Goal: Book appointment/travel/reservation

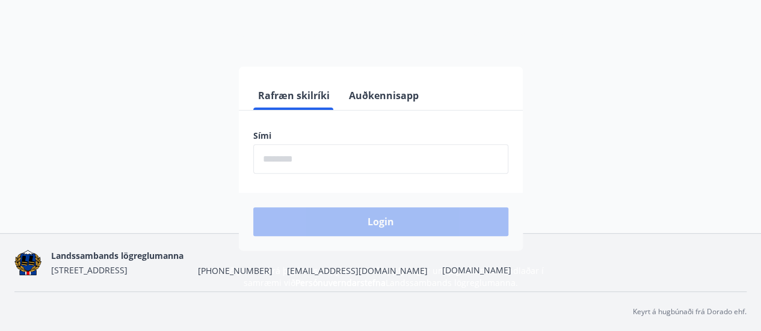
scroll to position [147, 0]
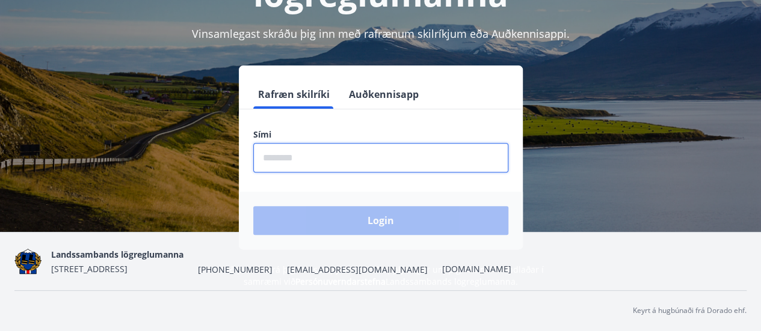
click at [336, 160] on input "phone" at bounding box center [380, 157] width 255 height 29
type input "********"
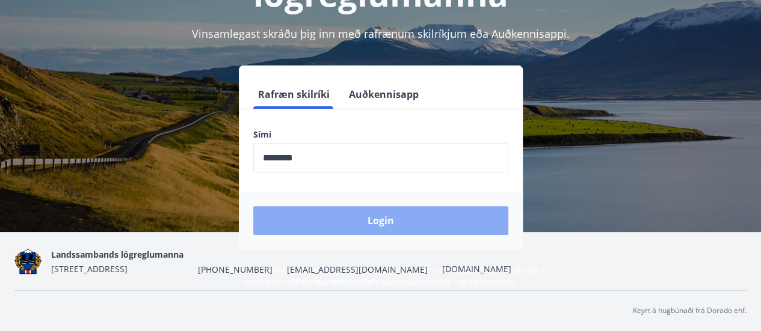
click at [359, 210] on button "Login" at bounding box center [380, 220] width 255 height 29
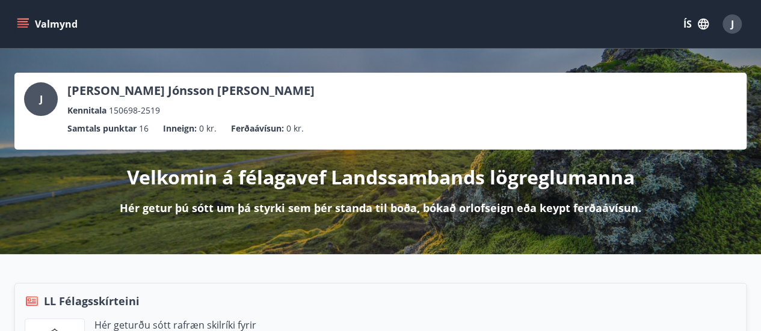
click at [23, 23] on icon "menu" at bounding box center [23, 24] width 12 height 12
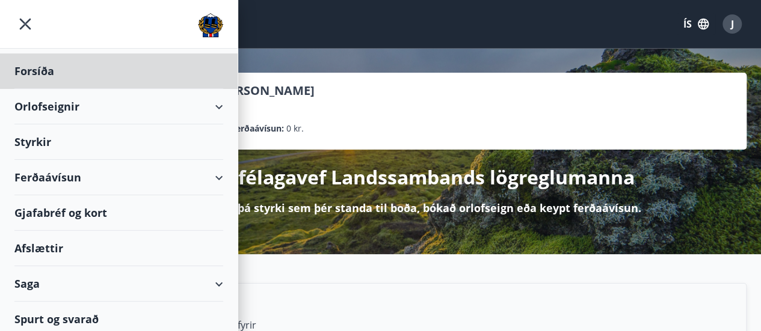
click at [28, 149] on div "Styrkir" at bounding box center [118, 142] width 209 height 35
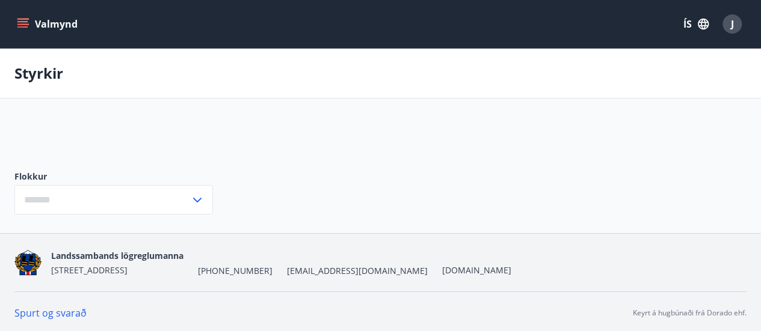
type input "***"
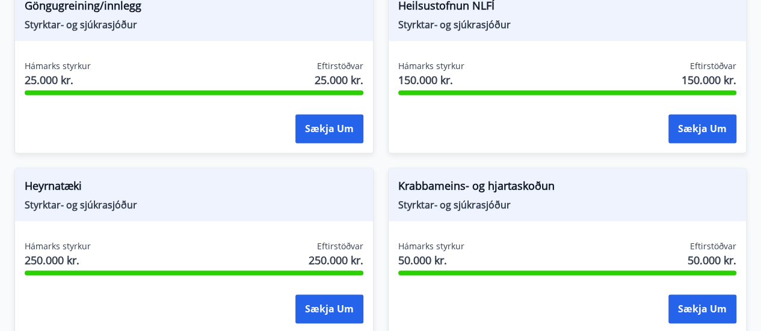
scroll to position [704, 0]
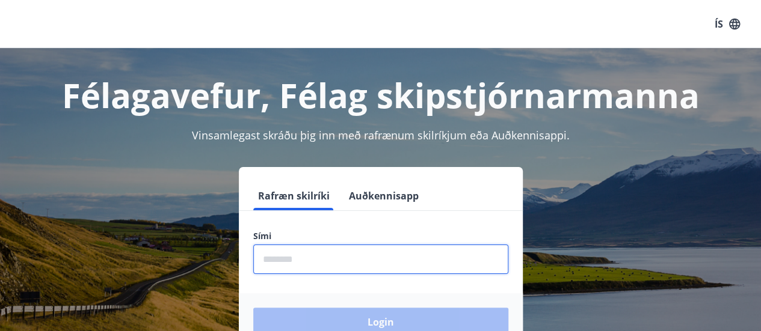
click at [314, 256] on input "phone" at bounding box center [380, 259] width 255 height 29
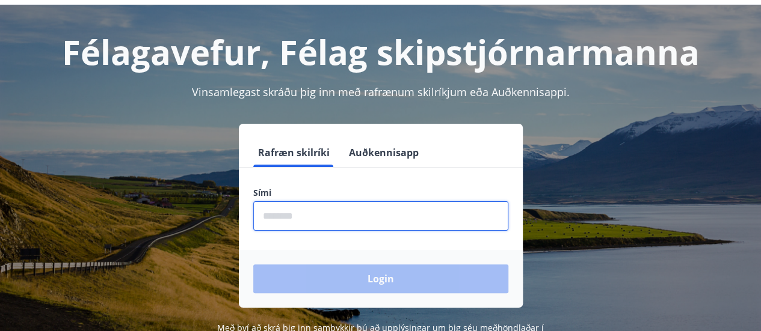
scroll to position [42, 0]
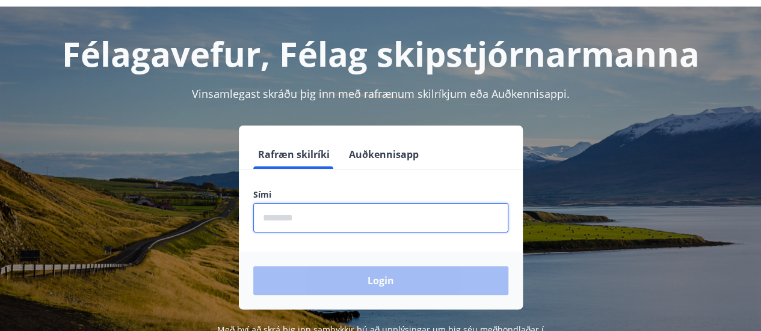
click at [339, 206] on input "phone" at bounding box center [380, 217] width 255 height 29
type input "*"
click at [380, 290] on div "Login" at bounding box center [381, 281] width 284 height 58
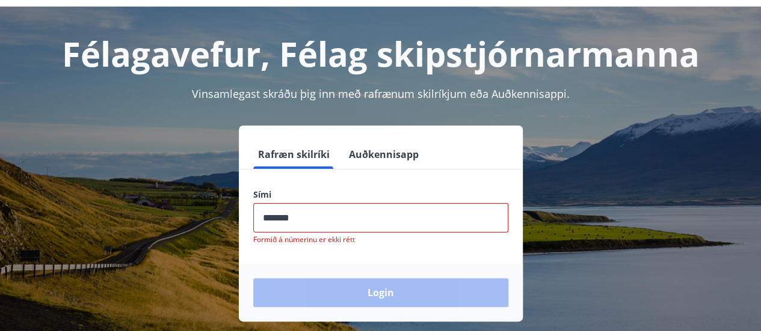
click at [344, 221] on input "phone" at bounding box center [380, 217] width 255 height 29
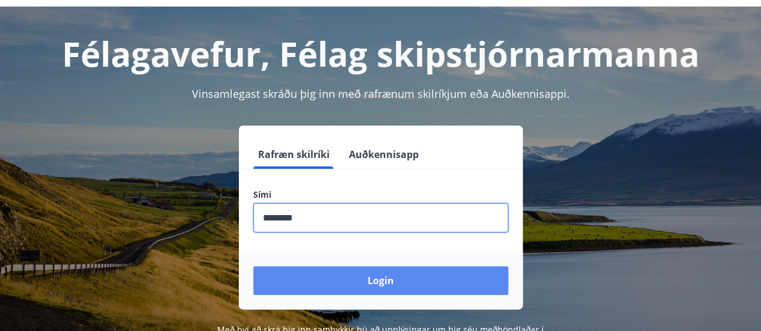
type input "********"
click at [402, 281] on button "Login" at bounding box center [380, 280] width 255 height 29
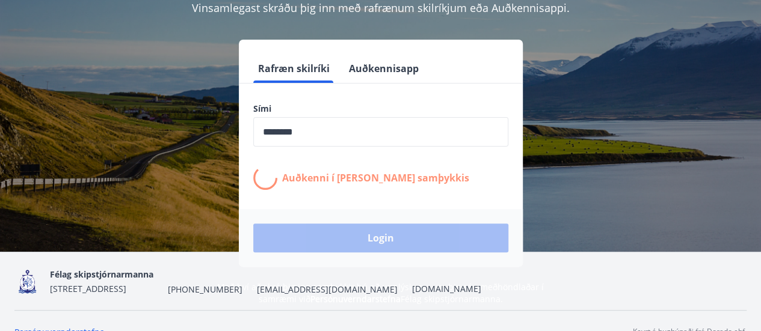
scroll to position [128, 0]
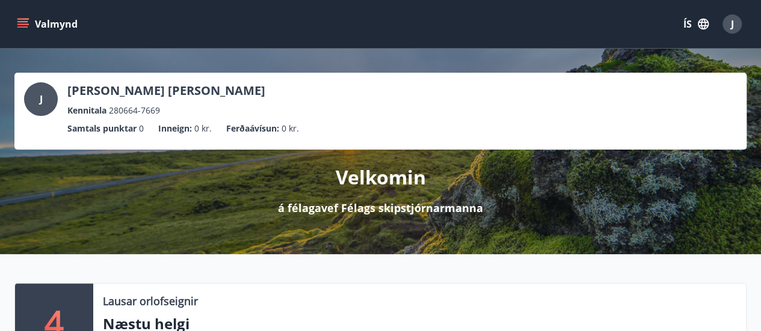
click at [25, 25] on icon "menu" at bounding box center [23, 24] width 12 height 12
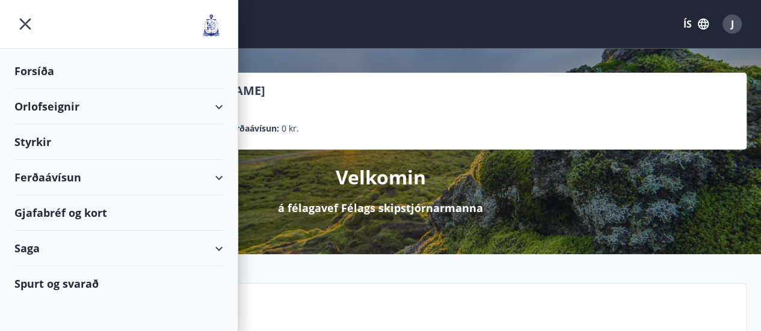
click at [203, 111] on div "Orlofseignir" at bounding box center [118, 106] width 209 height 35
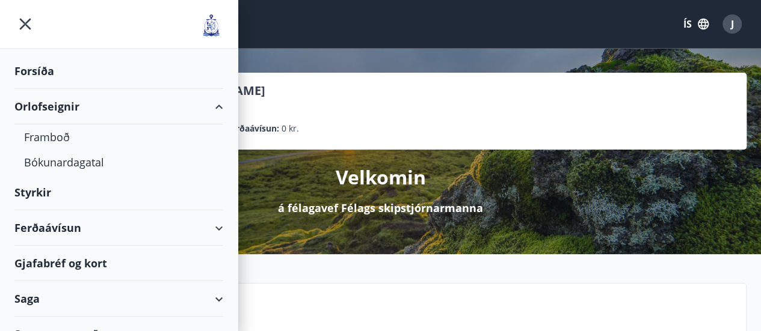
click at [61, 114] on div "Orlofseignir" at bounding box center [118, 106] width 209 height 35
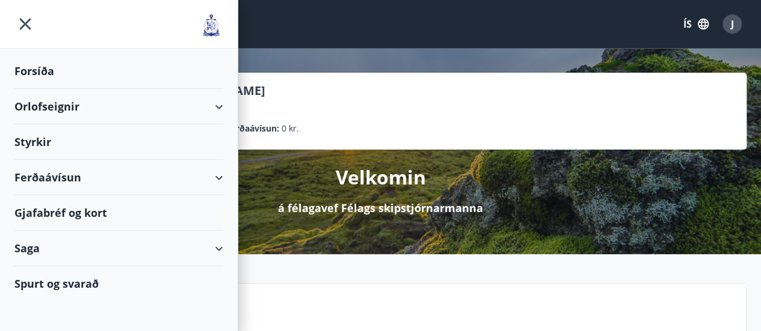
click at [61, 114] on div "Orlofseignir" at bounding box center [118, 106] width 209 height 35
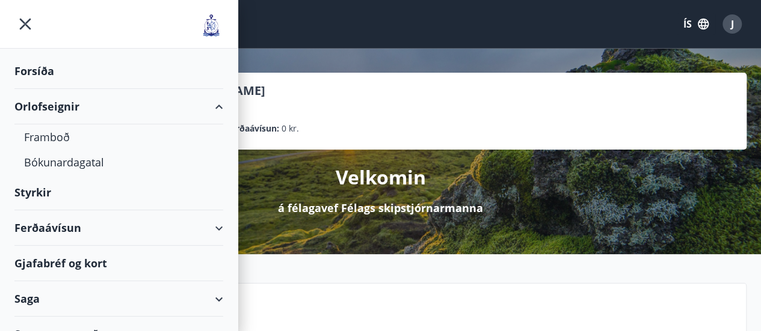
click at [41, 112] on div "Orlofseignir" at bounding box center [118, 106] width 209 height 35
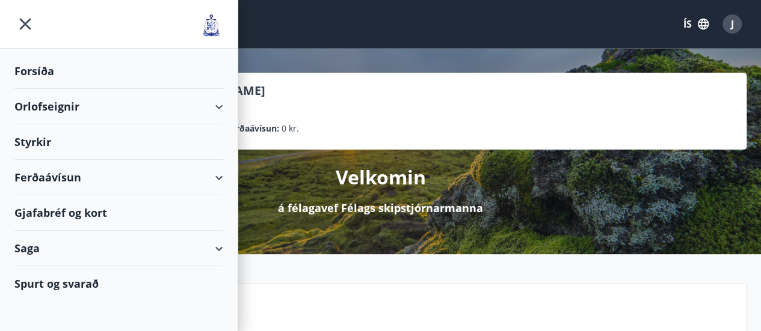
click at [41, 112] on div "Orlofseignir" at bounding box center [118, 106] width 209 height 35
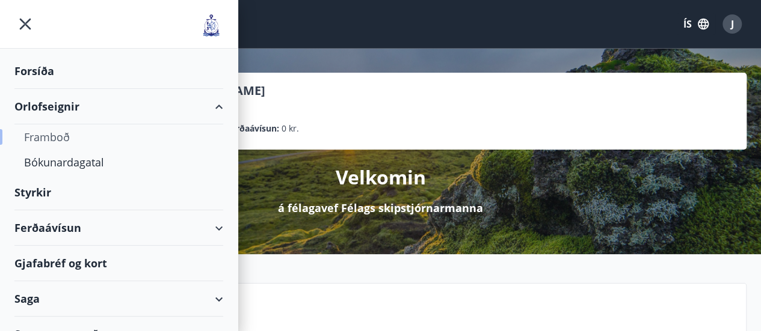
click at [42, 140] on div "Framboð" at bounding box center [118, 137] width 189 height 25
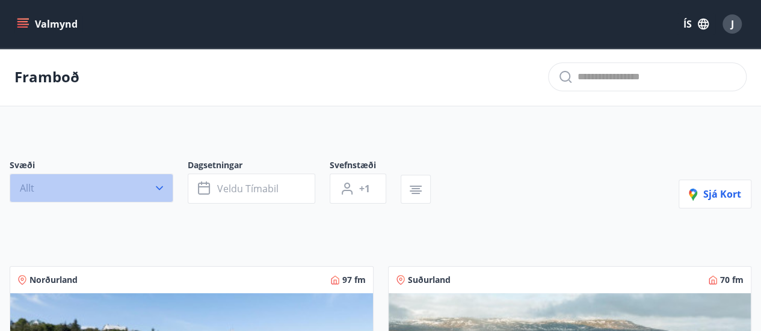
click at [109, 186] on button "Allt" at bounding box center [92, 188] width 164 height 29
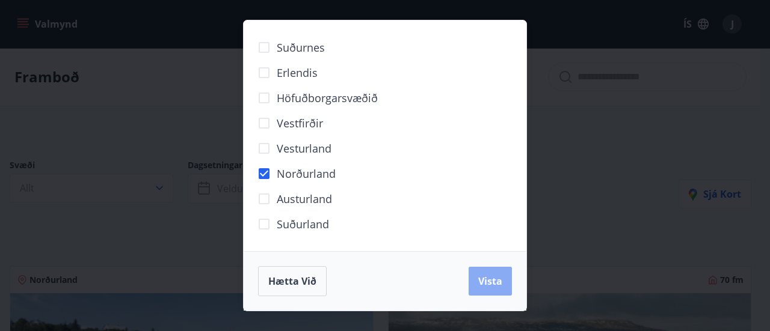
click at [488, 285] on span "Vista" at bounding box center [490, 281] width 24 height 13
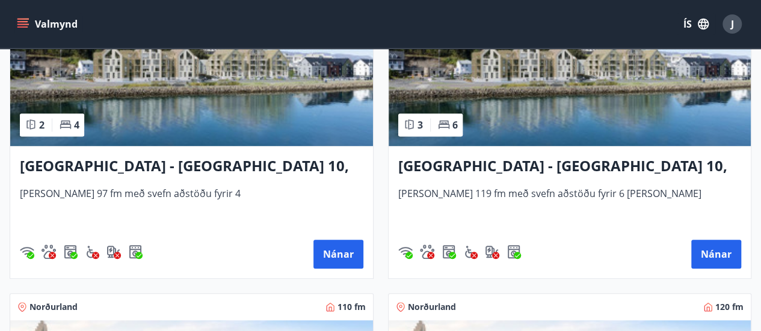
scroll to position [327, 0]
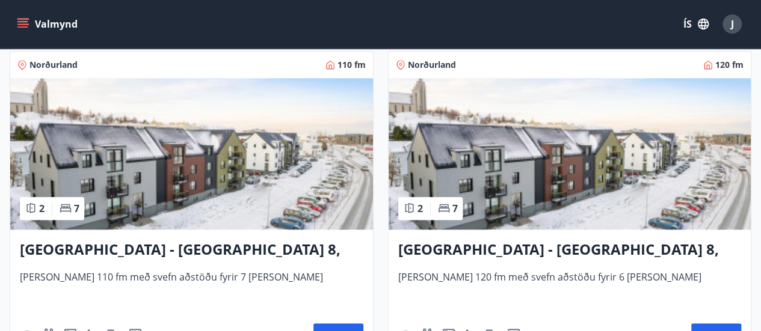
click at [165, 250] on h3 "Akureyri - Austurbrú 8, 102" at bounding box center [191, 250] width 343 height 22
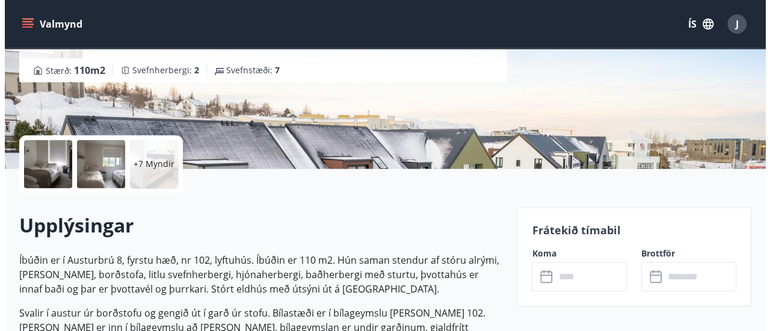
scroll to position [191, 0]
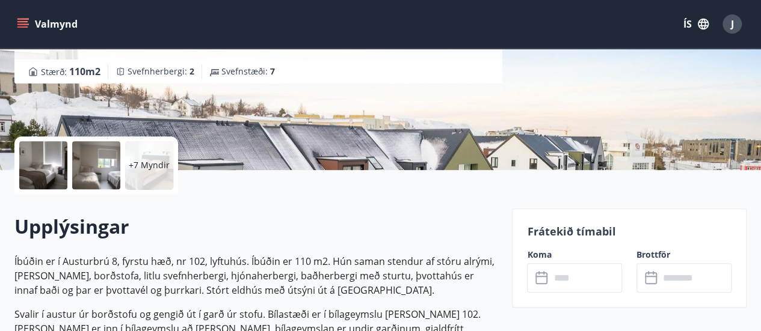
click at [136, 170] on p "+7 Myndir" at bounding box center [149, 165] width 41 height 12
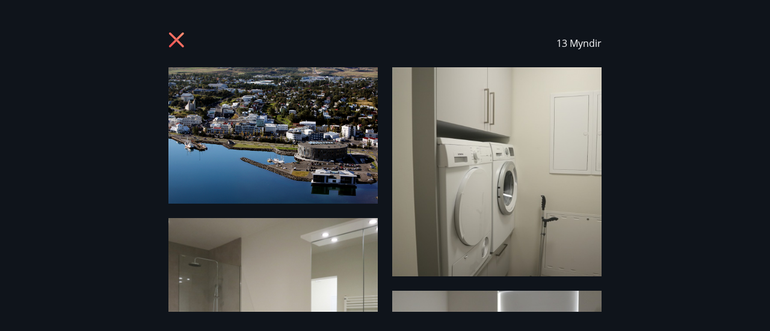
click at [343, 152] on img at bounding box center [272, 135] width 209 height 137
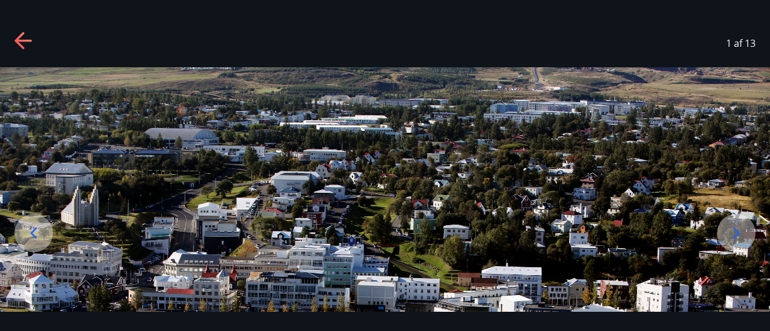
click at [25, 40] on icon at bounding box center [22, 41] width 17 height 2
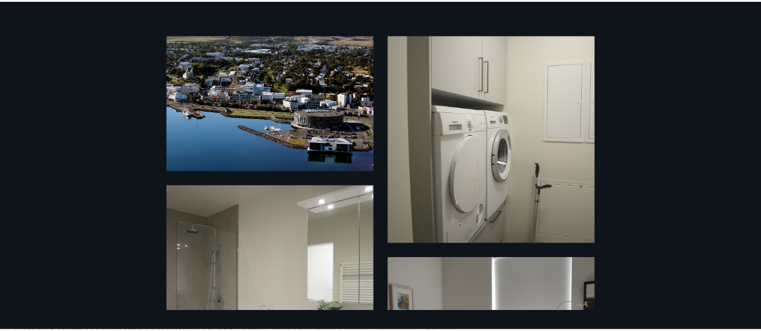
scroll to position [0, 0]
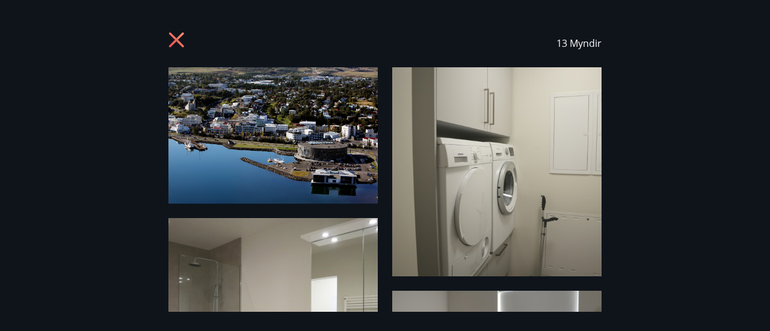
click at [180, 34] on icon at bounding box center [176, 39] width 15 height 15
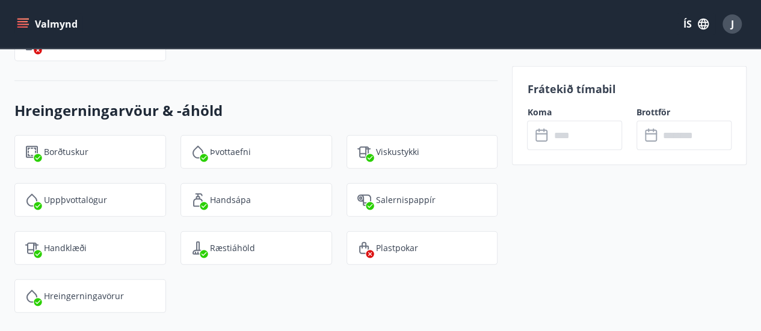
scroll to position [1666, 0]
click at [570, 139] on input "text" at bounding box center [586, 135] width 72 height 29
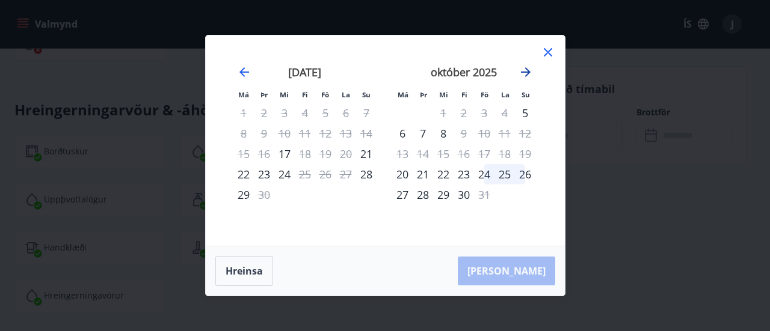
click at [526, 73] on icon "Move forward to switch to the next month." at bounding box center [526, 72] width 10 height 10
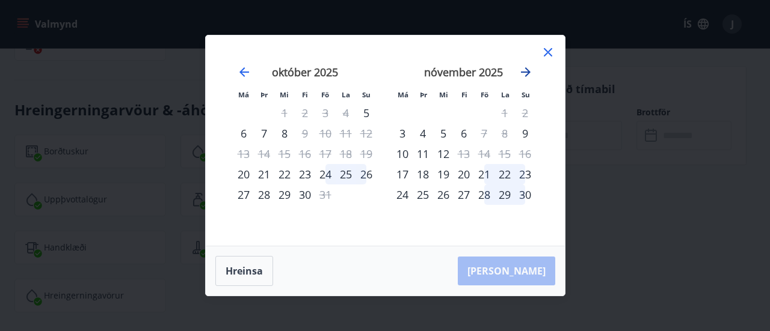
click at [526, 73] on icon "Move forward to switch to the next month." at bounding box center [526, 72] width 10 height 10
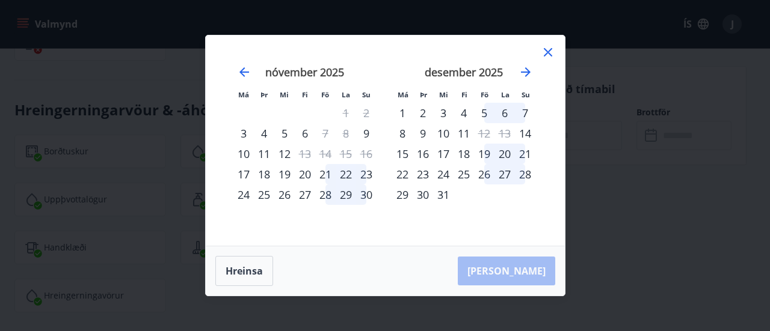
click at [304, 196] on div "27" at bounding box center [305, 195] width 20 height 20
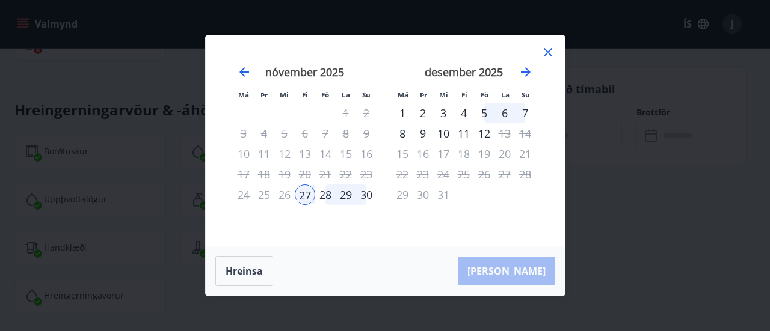
click at [304, 196] on div "27" at bounding box center [305, 195] width 20 height 20
click at [525, 72] on icon "Move forward to switch to the next month." at bounding box center [526, 72] width 10 height 10
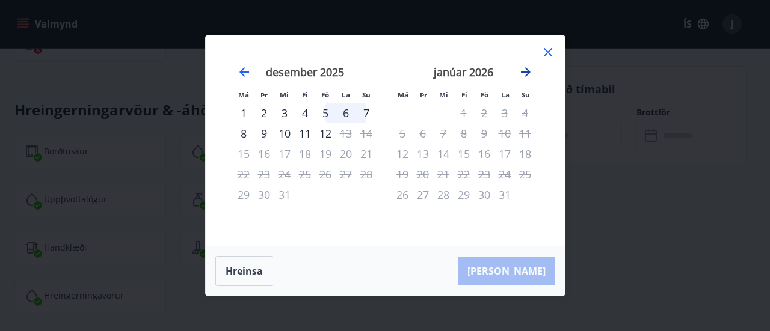
click at [525, 72] on icon "Move forward to switch to the next month." at bounding box center [526, 72] width 10 height 10
click at [241, 74] on icon "Move backward to switch to the previous month." at bounding box center [244, 72] width 10 height 10
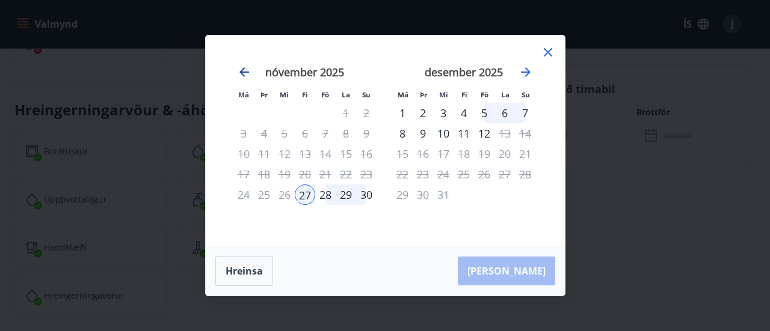
click at [246, 73] on icon "Move backward to switch to the previous month." at bounding box center [244, 72] width 10 height 10
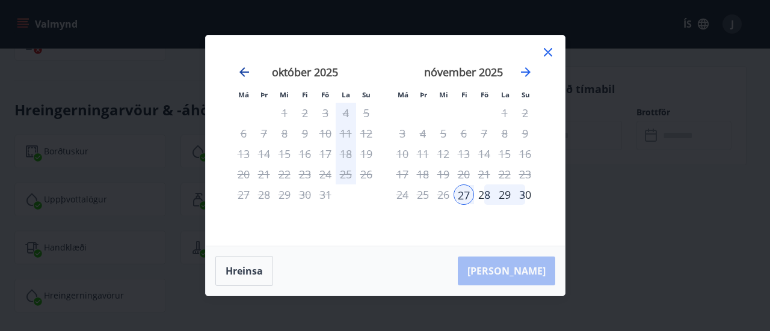
click at [251, 71] on icon "Move backward to switch to the previous month." at bounding box center [244, 72] width 14 height 14
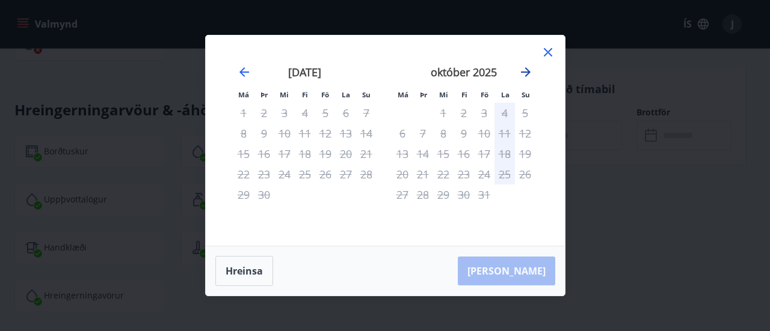
click at [526, 75] on icon "Move forward to switch to the next month." at bounding box center [526, 72] width 10 height 10
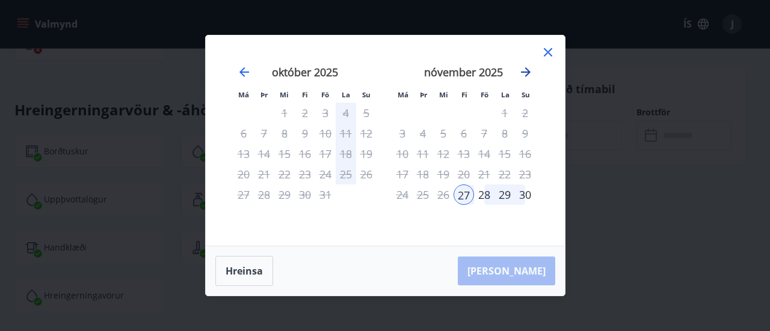
click at [526, 75] on icon "Move forward to switch to the next month." at bounding box center [526, 72] width 10 height 10
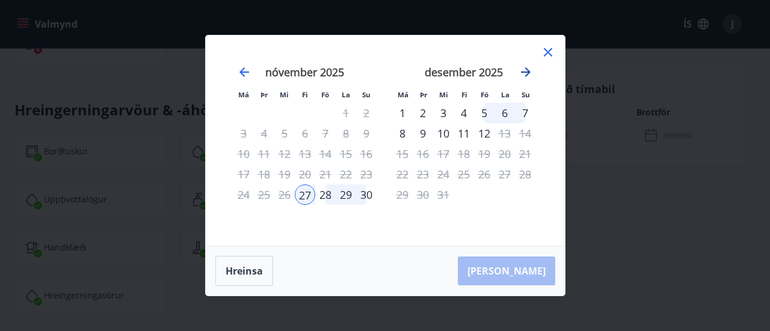
click at [526, 75] on icon "Move forward to switch to the next month." at bounding box center [526, 72] width 10 height 10
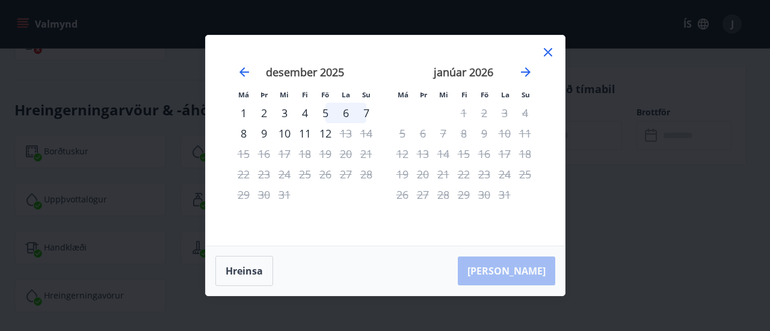
click at [245, 120] on div "1" at bounding box center [243, 113] width 20 height 20
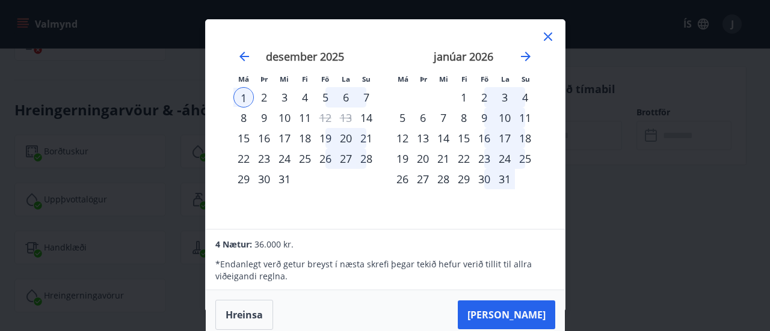
click at [325, 100] on div "5" at bounding box center [325, 97] width 20 height 20
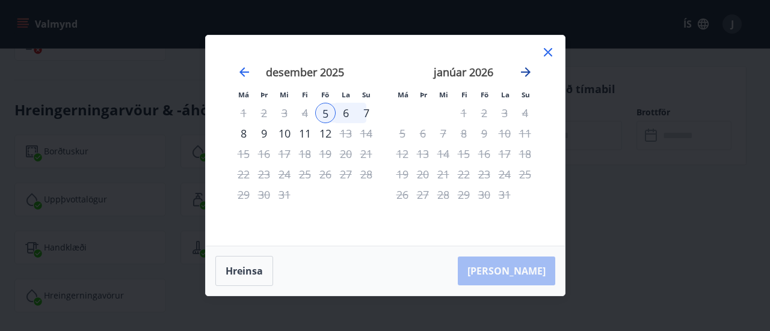
click at [527, 75] on icon "Move forward to switch to the next month." at bounding box center [526, 72] width 10 height 10
click at [549, 52] on icon at bounding box center [548, 52] width 14 height 14
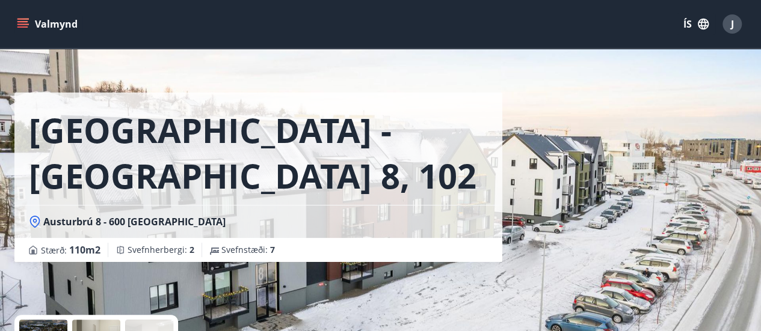
scroll to position [0, 0]
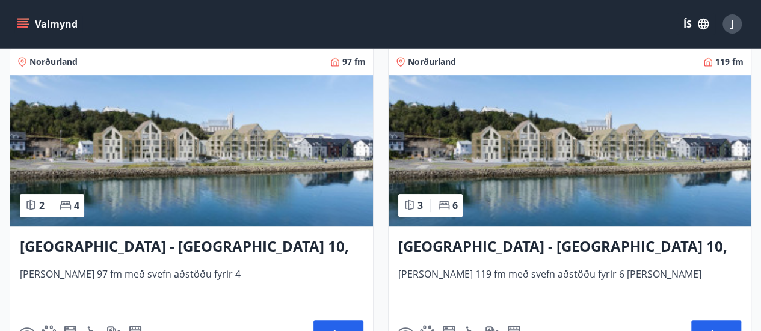
scroll to position [78, 0]
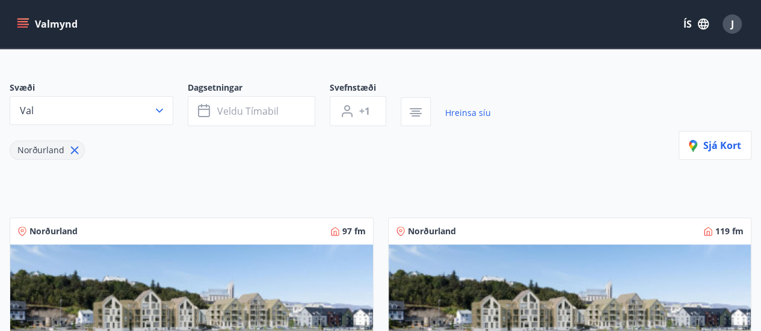
click at [29, 25] on button "Valmynd" at bounding box center [48, 24] width 68 height 22
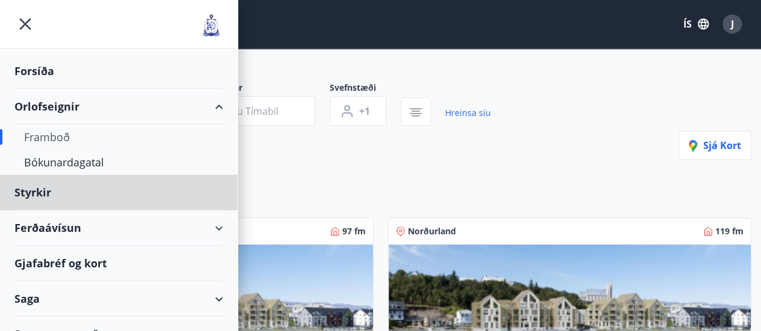
click at [29, 66] on div "Forsíða" at bounding box center [118, 71] width 209 height 35
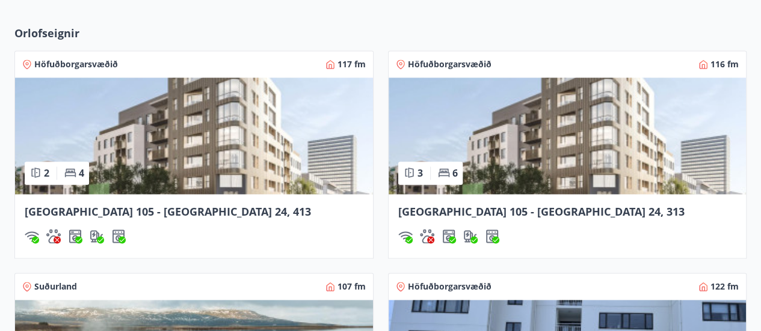
scroll to position [857, 0]
